Goal: Transaction & Acquisition: Purchase product/service

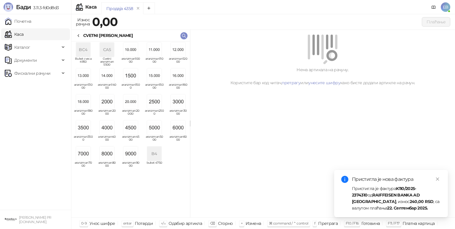
click at [181, 126] on img "grid" at bounding box center [178, 128] width 14 height 14
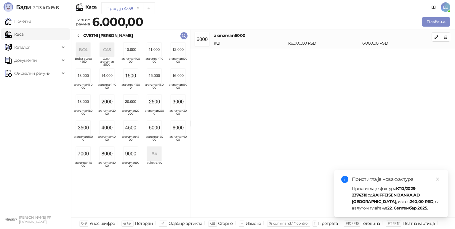
click at [78, 36] on icon at bounding box center [78, 35] width 5 height 5
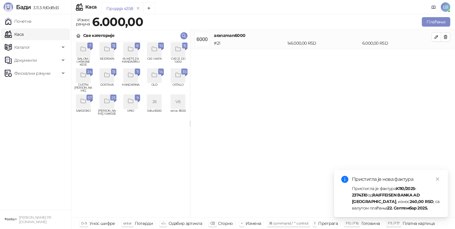
click at [176, 54] on div "grid" at bounding box center [178, 50] width 14 height 14
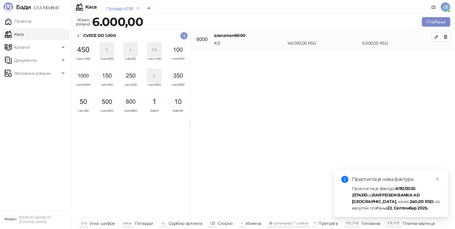
click at [135, 78] on img "grid" at bounding box center [130, 76] width 14 height 14
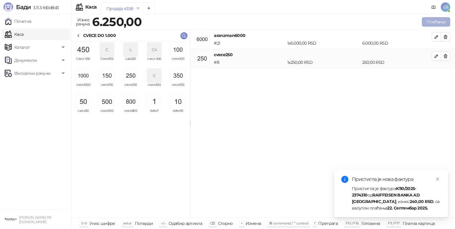
click at [433, 24] on button "Плаћање" at bounding box center [435, 21] width 28 height 9
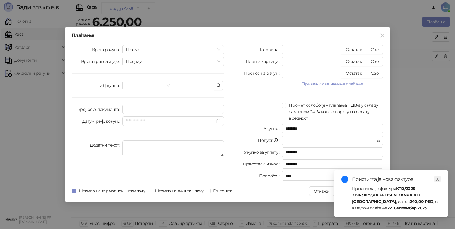
click at [437, 179] on icon "close" at bounding box center [437, 179] width 3 height 3
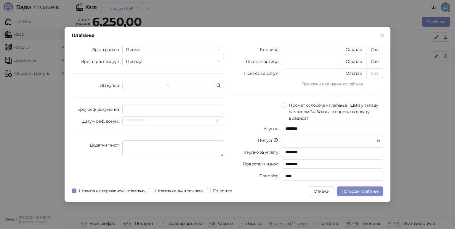
click at [377, 75] on button "Све" at bounding box center [374, 73] width 17 height 9
type input "****"
click at [366, 192] on span "Потврди плаћање" at bounding box center [359, 191] width 37 height 5
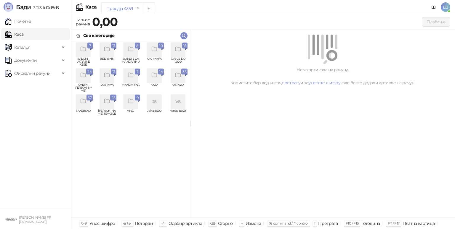
click at [83, 78] on icon "grid" at bounding box center [83, 75] width 7 height 7
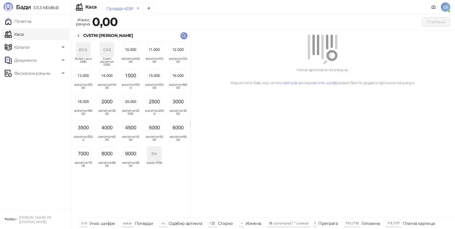
click at [160, 136] on span "aranzman5000" at bounding box center [154, 140] width 19 height 9
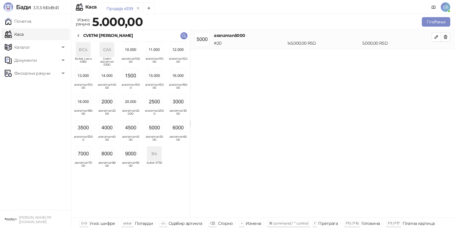
click at [78, 36] on icon at bounding box center [78, 35] width 5 height 5
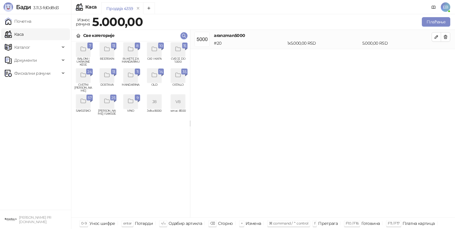
click at [176, 57] on span "CVECE DO 1.000" at bounding box center [177, 61] width 19 height 9
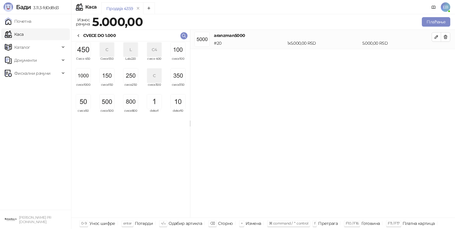
click at [133, 83] on div "grid" at bounding box center [130, 76] width 19 height 14
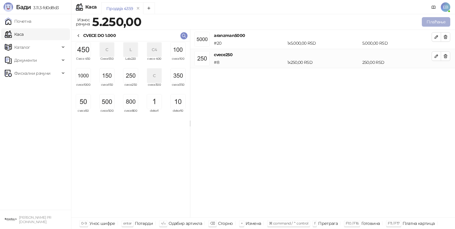
click at [436, 22] on button "Плаћање" at bounding box center [435, 21] width 28 height 9
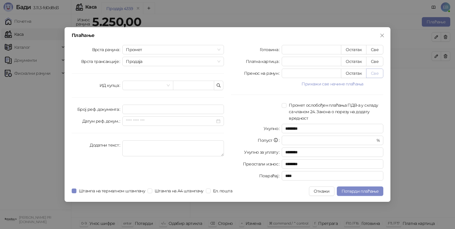
click at [376, 73] on button "Све" at bounding box center [374, 73] width 17 height 9
type input "****"
click at [365, 192] on span "Потврди плаћање" at bounding box center [359, 191] width 37 height 5
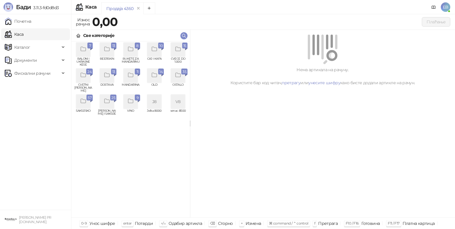
click at [179, 51] on icon "grid" at bounding box center [178, 49] width 7 height 7
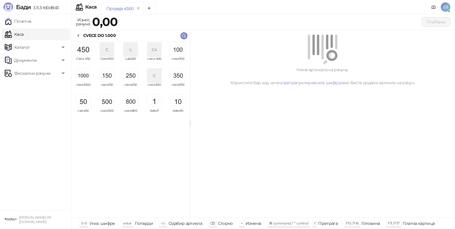
click at [180, 78] on img "grid" at bounding box center [178, 76] width 14 height 14
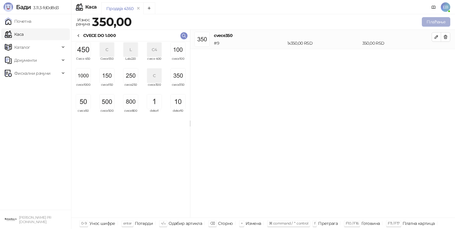
click at [438, 22] on button "Плаћање" at bounding box center [435, 21] width 28 height 9
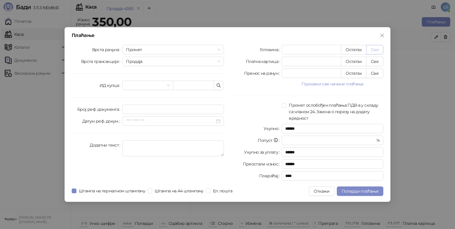
click at [377, 51] on button "Све" at bounding box center [374, 49] width 17 height 9
type input "***"
type input "****"
click at [364, 190] on span "Потврди плаћање" at bounding box center [359, 191] width 37 height 5
